Goal: Task Accomplishment & Management: Manage account settings

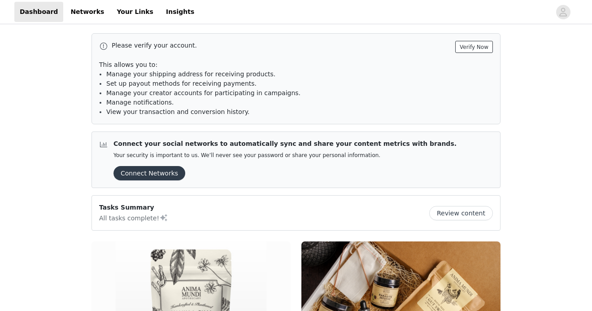
click at [475, 45] on button "Verify Now" at bounding box center [474, 47] width 38 height 12
click at [566, 14] on icon "avatar" at bounding box center [563, 12] width 8 height 9
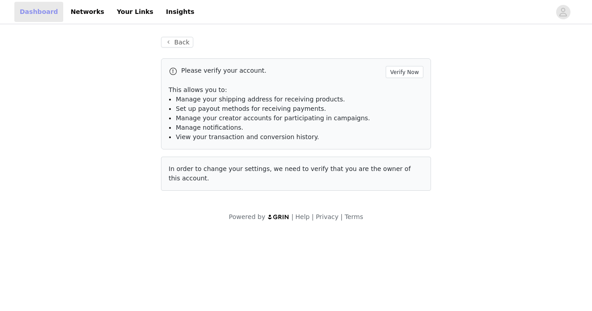
click at [31, 9] on link "Dashboard" at bounding box center [38, 12] width 49 height 20
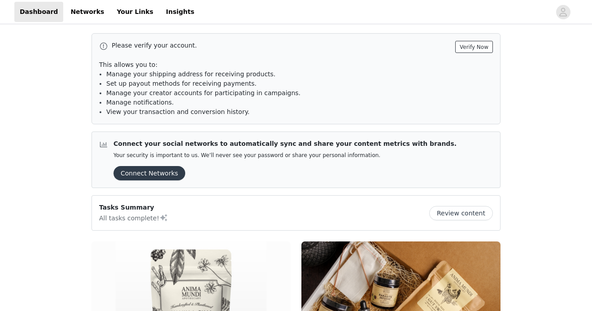
click at [477, 50] on button "Verify Now" at bounding box center [474, 47] width 38 height 12
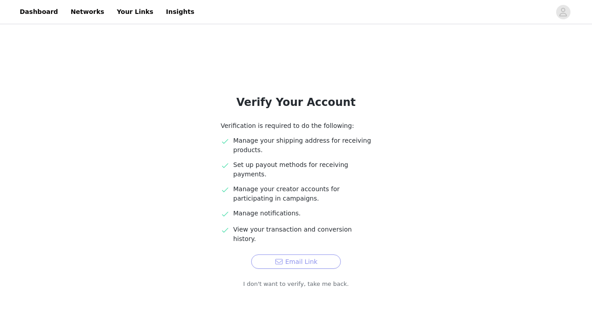
click at [306, 254] on button "Email Link" at bounding box center [296, 261] width 90 height 14
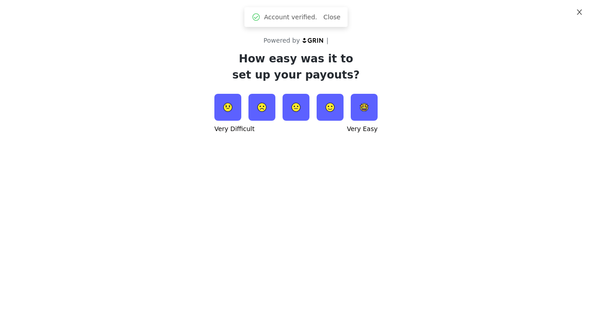
click at [580, 11] on icon "icon: close" at bounding box center [578, 11] width 5 height 5
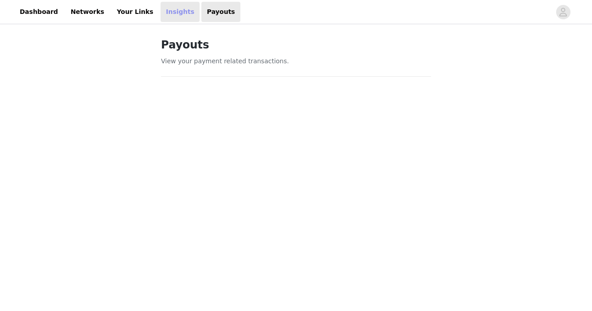
click at [160, 9] on link "Insights" at bounding box center [179, 12] width 39 height 20
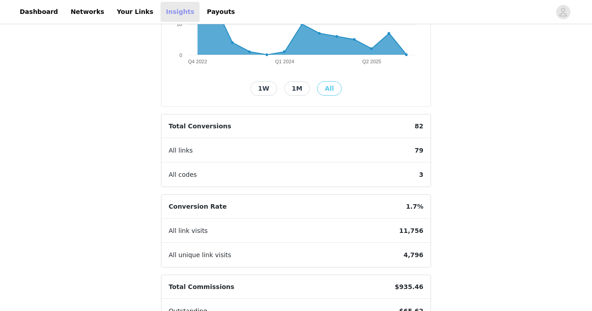
scroll to position [177, 0]
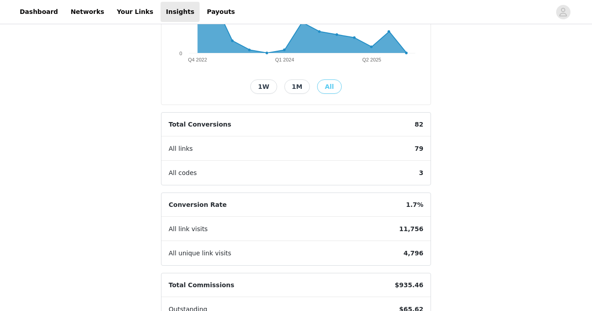
click at [182, 174] on span "All codes" at bounding box center [182, 173] width 43 height 24
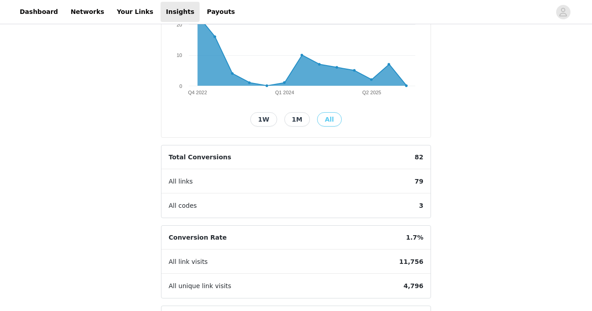
scroll to position [92, 0]
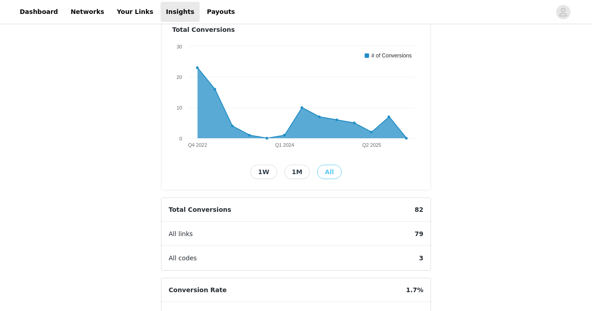
click at [296, 171] on button "1M" at bounding box center [297, 171] width 26 height 14
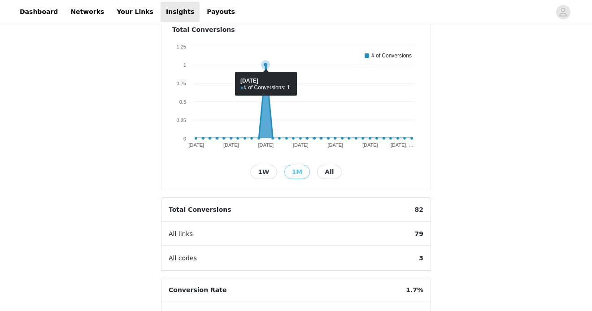
click at [264, 65] on icon at bounding box center [266, 65] width 4 height 4
click at [273, 170] on button "1W" at bounding box center [263, 171] width 26 height 14
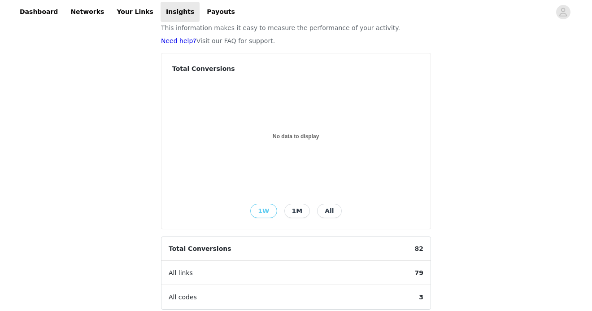
scroll to position [0, 0]
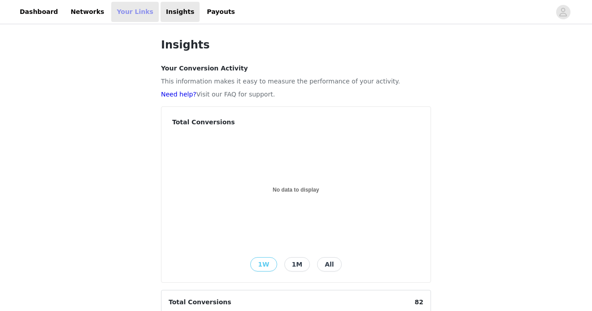
click at [124, 17] on link "Your Links" at bounding box center [135, 12] width 48 height 20
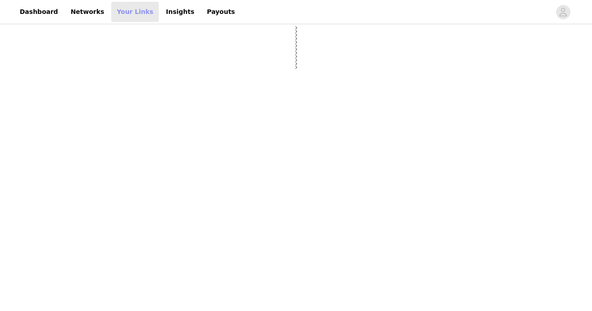
select select "12"
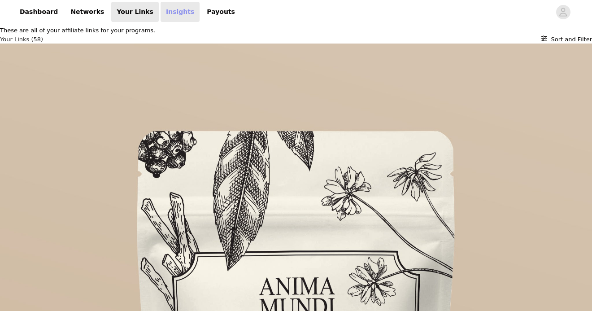
click at [164, 12] on link "Insights" at bounding box center [179, 12] width 39 height 20
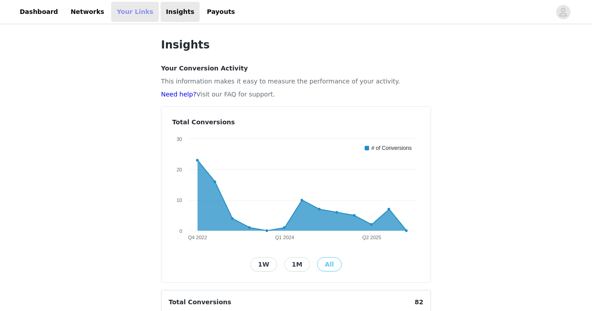
click at [126, 13] on link "Your Links" at bounding box center [135, 12] width 48 height 20
select select "12"
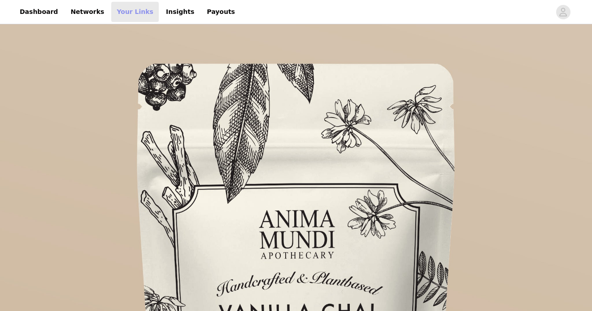
scroll to position [100, 0]
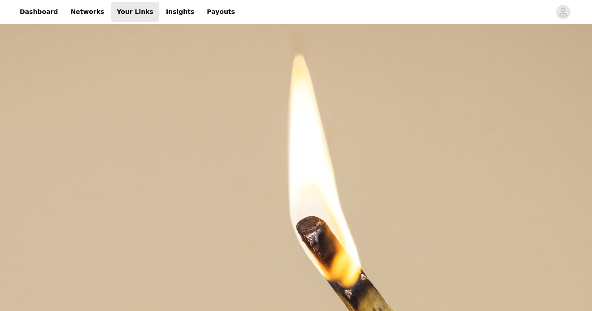
scroll to position [109, 0]
